Goal: Information Seeking & Learning: Learn about a topic

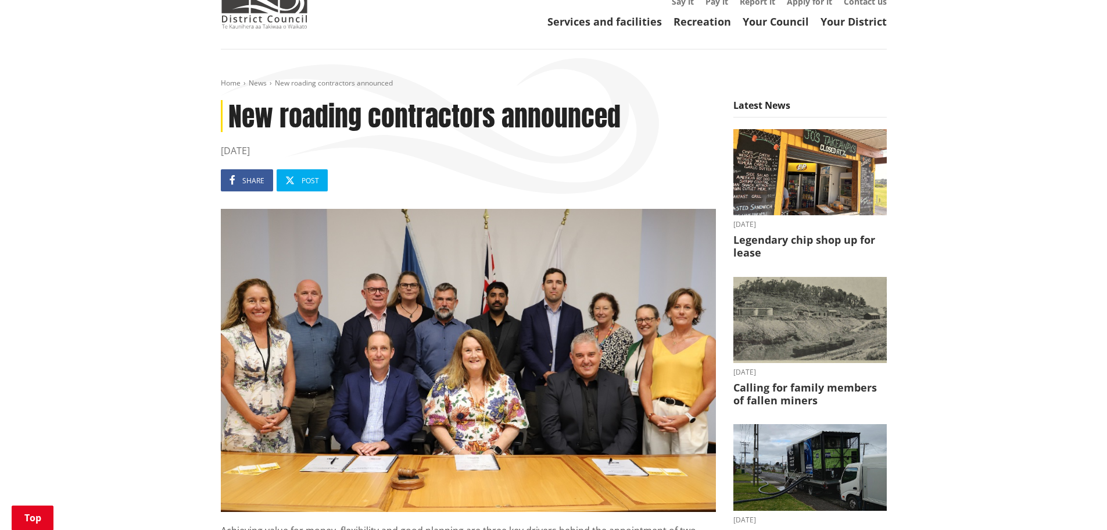
scroll to position [388, 0]
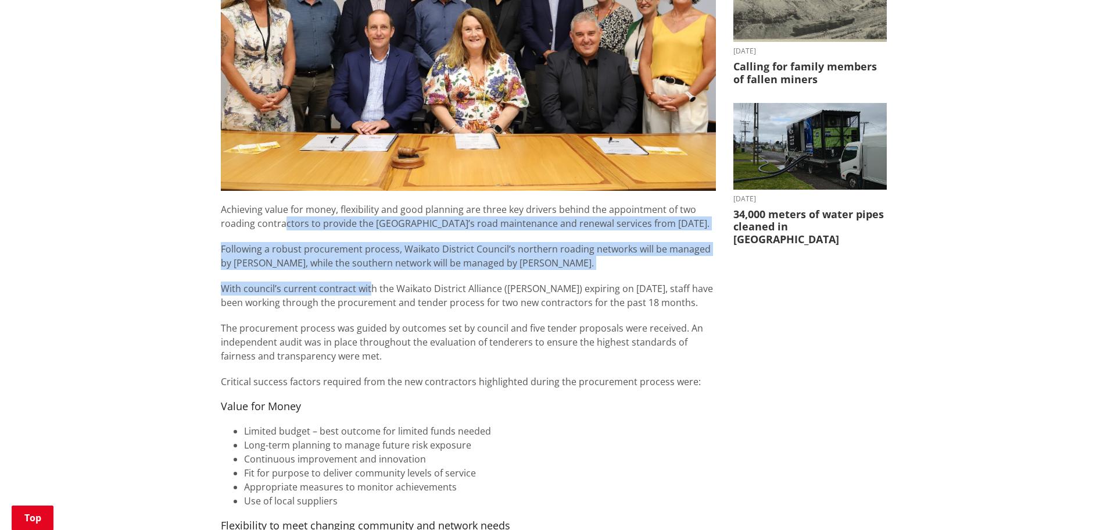
drag, startPoint x: 283, startPoint y: 226, endPoint x: 369, endPoint y: 289, distance: 106.8
click at [369, 289] on p "With council’s current contract with the Waikato District Alliance ([PERSON_NAM…" at bounding box center [468, 295] width 495 height 28
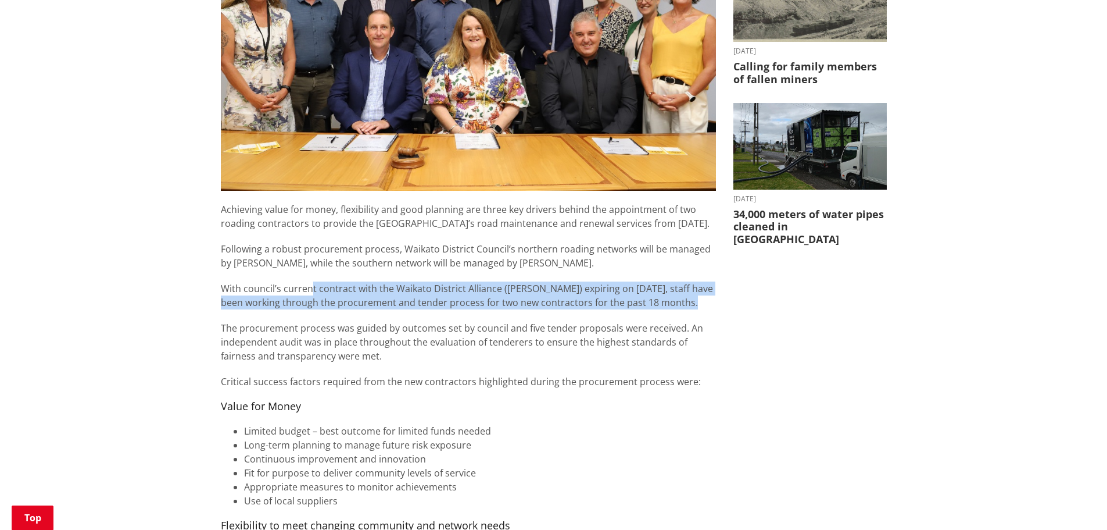
drag, startPoint x: 311, startPoint y: 273, endPoint x: 718, endPoint y: 305, distance: 408.8
click at [718, 305] on div "New roading contractors announced [DATE] Share Post Achieving value for money, …" at bounding box center [468, 471] width 513 height 1385
drag, startPoint x: 718, startPoint y: 302, endPoint x: 209, endPoint y: 284, distance: 509.6
click at [209, 284] on div "Home News New roading contractors announced New roading contractors announced […" at bounding box center [553, 470] width 1107 height 1482
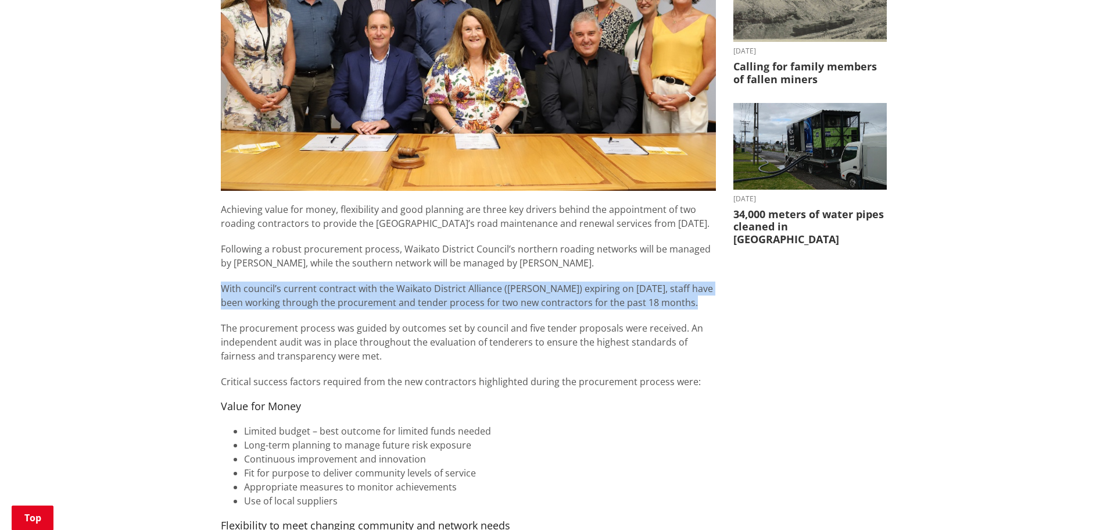
click at [209, 283] on div "Home News New roading contractors announced New roading contractors announced […" at bounding box center [553, 470] width 1107 height 1482
drag, startPoint x: 209, startPoint y: 283, endPoint x: 705, endPoint y: 308, distance: 497.0
click at [705, 308] on div "Home News New roading contractors announced New roading contractors announced […" at bounding box center [553, 470] width 1107 height 1482
click at [705, 308] on p "With council’s current contract with the Waikato District Alliance ([PERSON_NAM…" at bounding box center [468, 295] width 495 height 28
drag, startPoint x: 705, startPoint y: 307, endPoint x: 201, endPoint y: 275, distance: 505.6
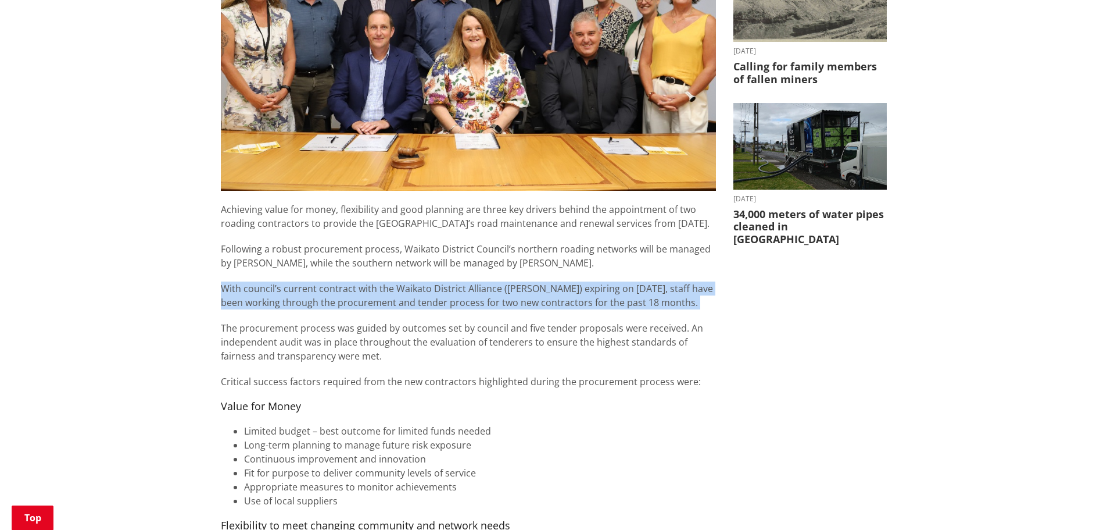
click at [201, 275] on div "Home News New roading contractors announced New roading contractors announced […" at bounding box center [553, 470] width 1107 height 1482
drag, startPoint x: 201, startPoint y: 275, endPoint x: 708, endPoint y: 302, distance: 508.2
click at [708, 302] on div "Home News New roading contractors announced New roading contractors announced […" at bounding box center [553, 470] width 1107 height 1482
click at [706, 302] on p "With council’s current contract with the Waikato District Alliance ([PERSON_NAM…" at bounding box center [468, 295] width 495 height 28
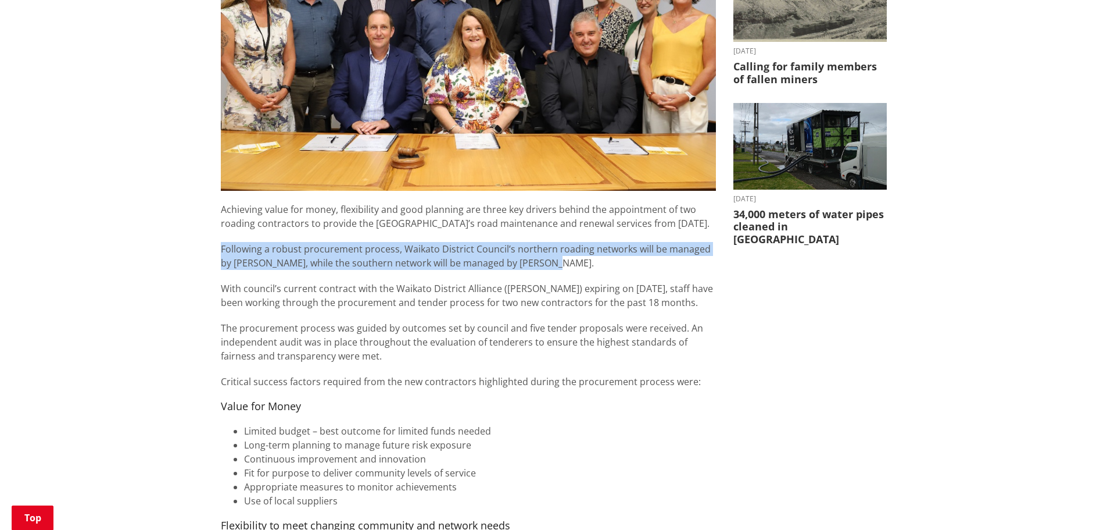
drag, startPoint x: 564, startPoint y: 263, endPoint x: 155, endPoint y: 247, distance: 409.0
click at [155, 247] on div "Home News New roading contractors announced New roading contractors announced […" at bounding box center [553, 470] width 1107 height 1482
